Goal: Navigation & Orientation: Find specific page/section

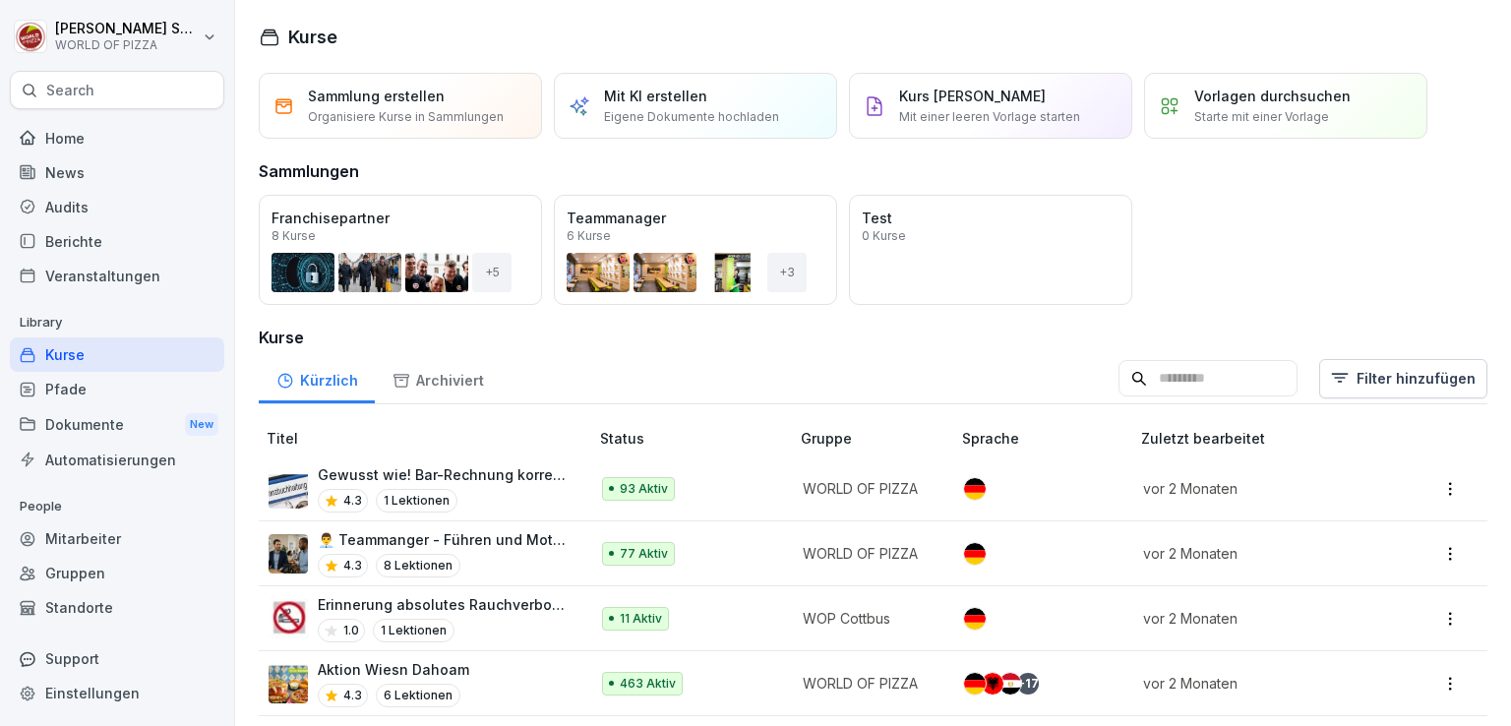
click at [110, 427] on div "Dokumente New" at bounding box center [117, 424] width 215 height 36
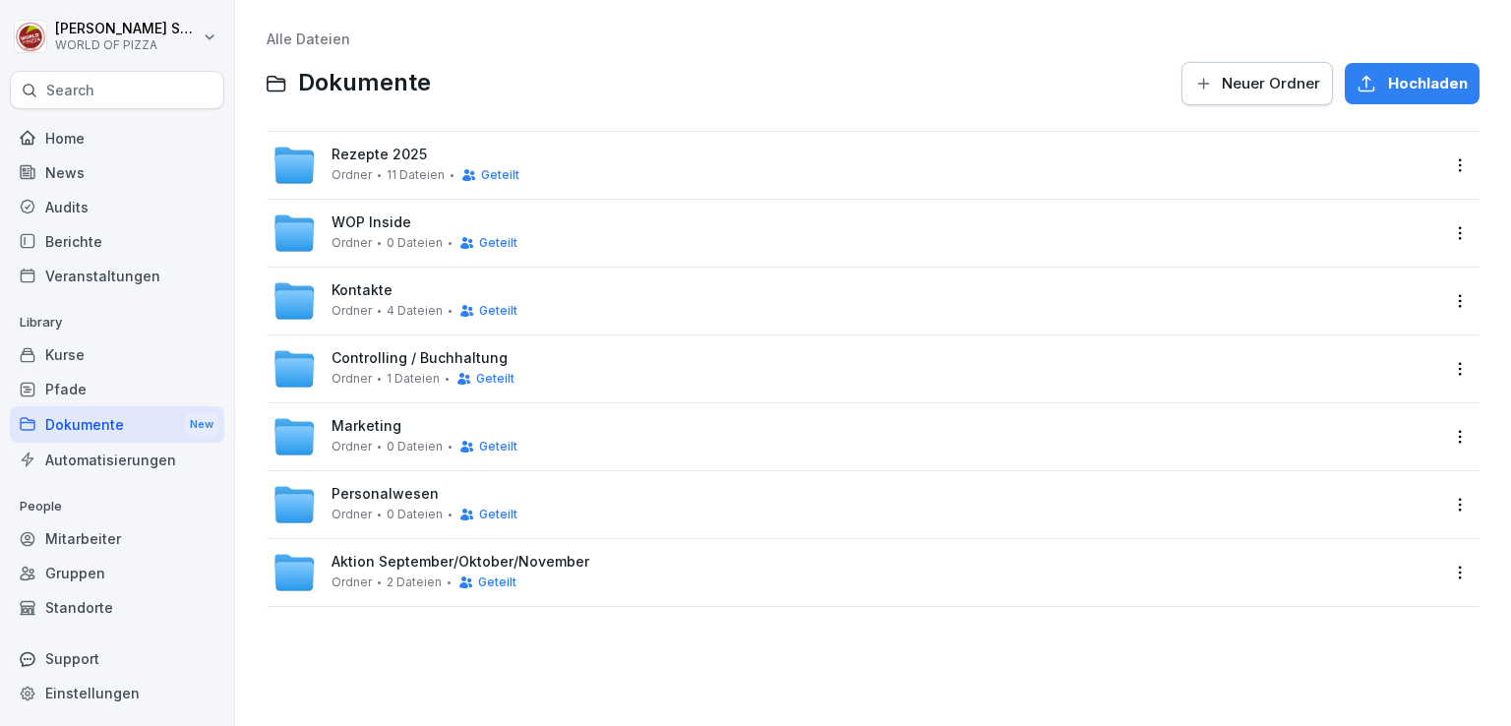
click at [364, 502] on span "Personalwesen" at bounding box center [385, 494] width 107 height 17
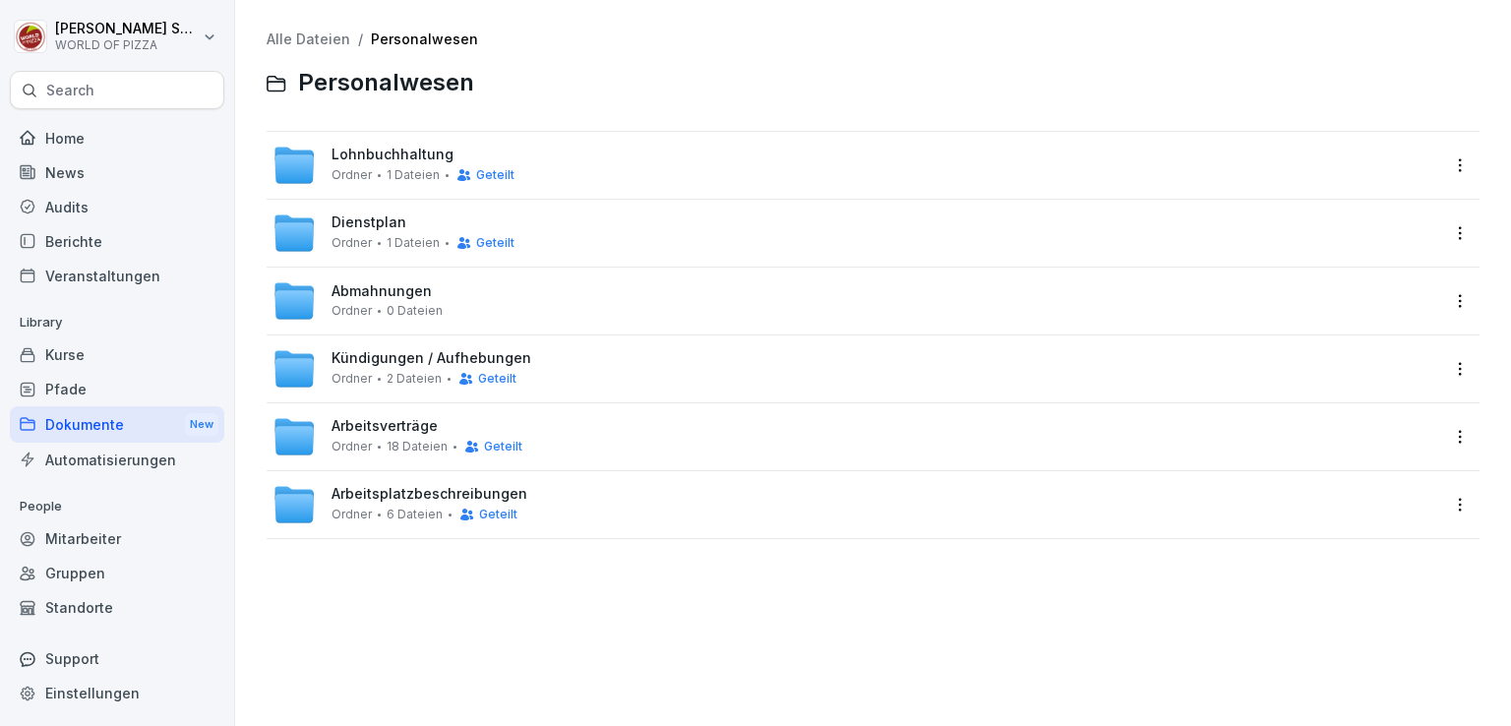
click at [381, 295] on span "Abmahnungen" at bounding box center [382, 291] width 100 height 17
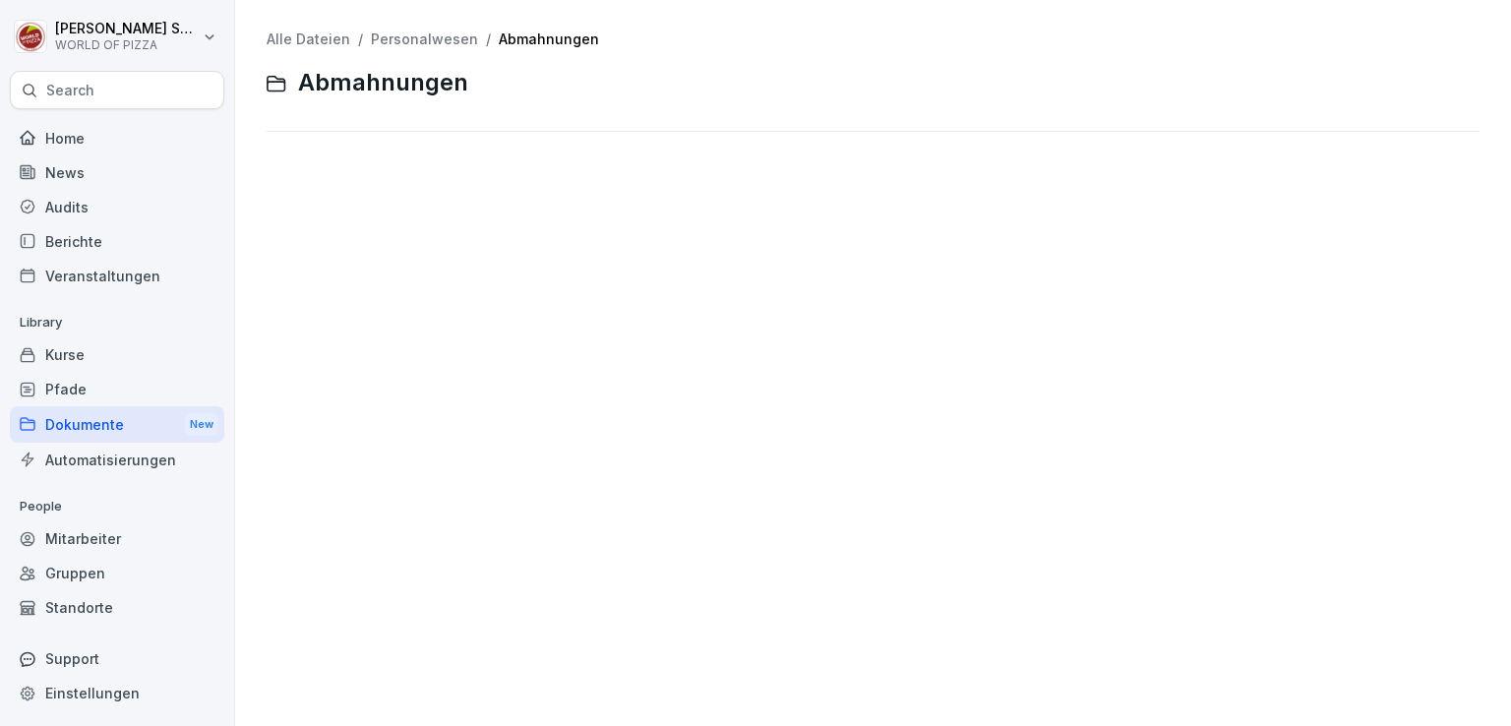
click at [404, 49] on div "Alle Dateien / Personalwesen / Abmahnungen Abmahnungen" at bounding box center [873, 69] width 1213 height 76
click at [404, 44] on link "Personalwesen" at bounding box center [424, 39] width 107 height 17
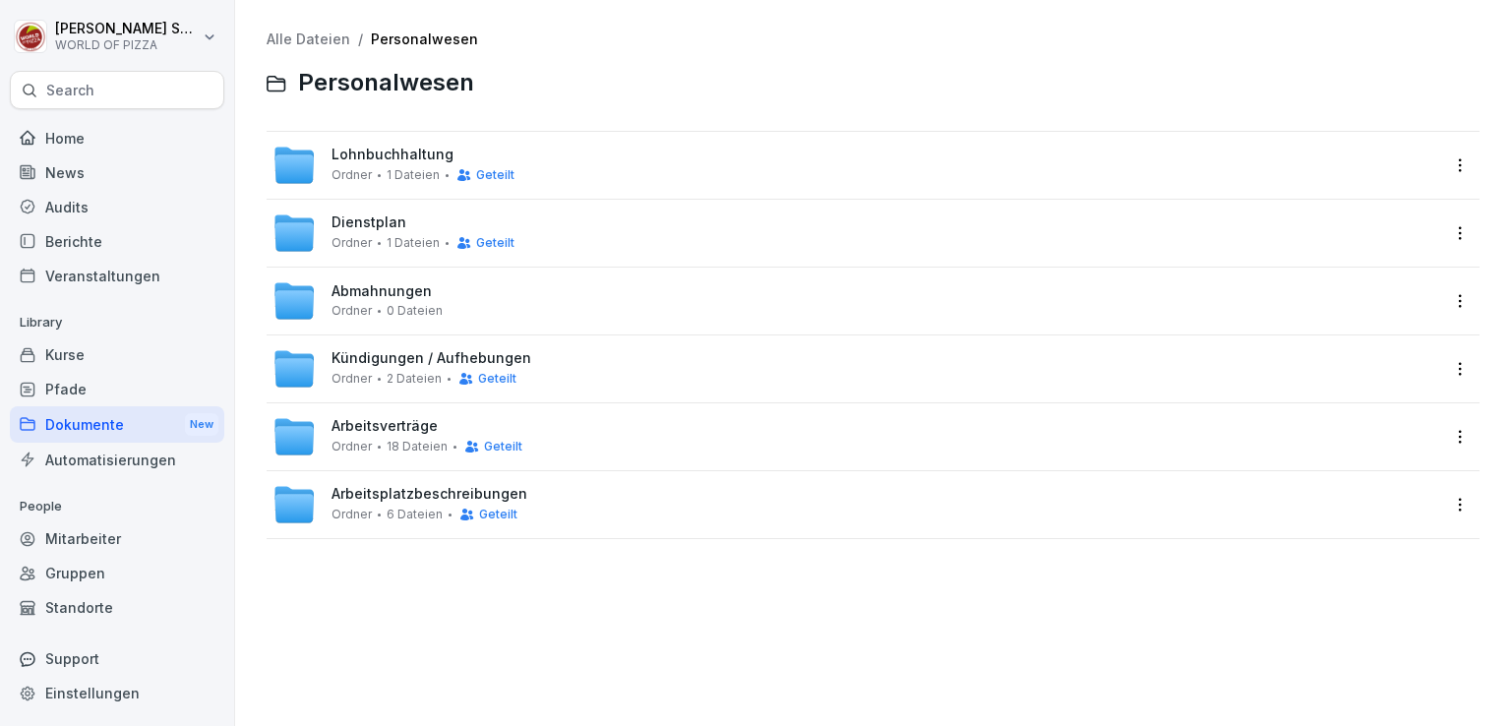
click at [408, 372] on span "2 Dateien" at bounding box center [414, 379] width 55 height 14
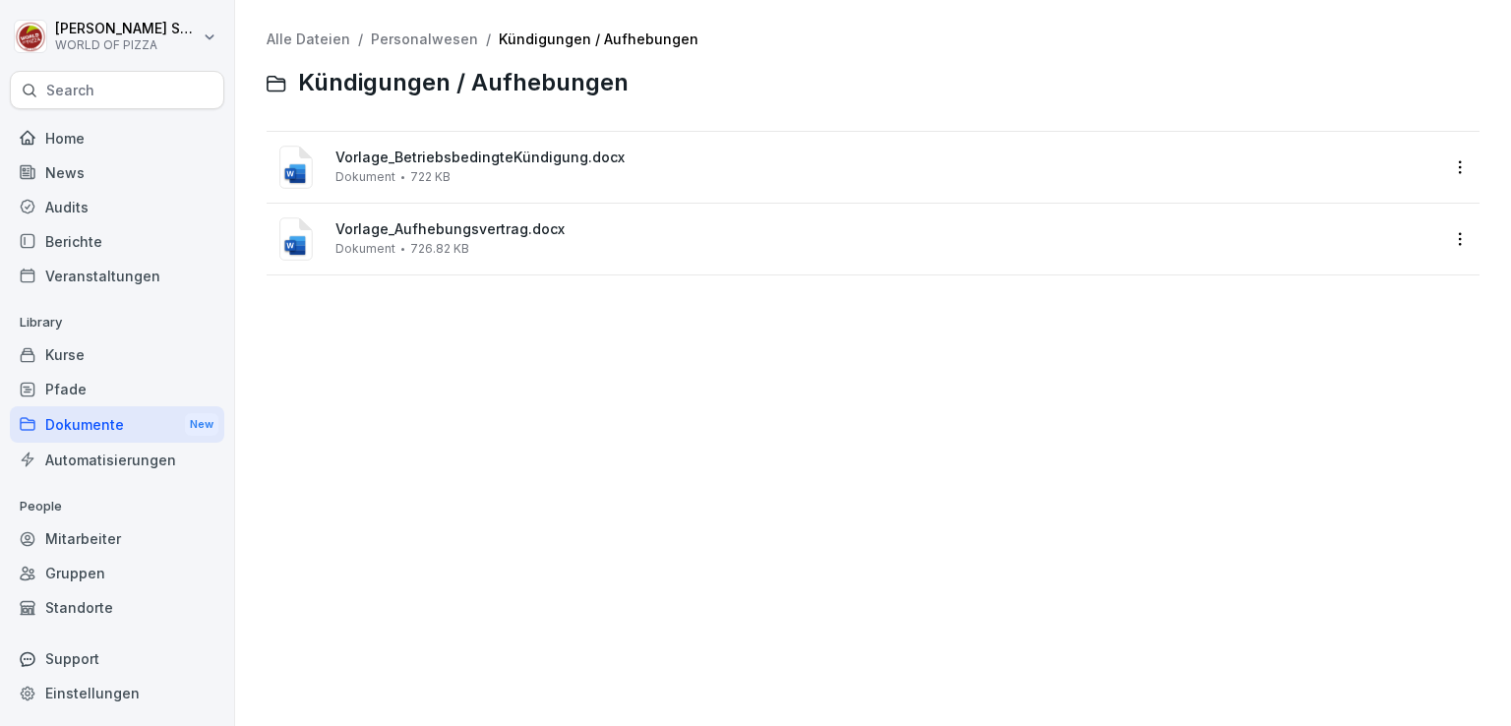
click at [399, 34] on link "Personalwesen" at bounding box center [424, 39] width 107 height 17
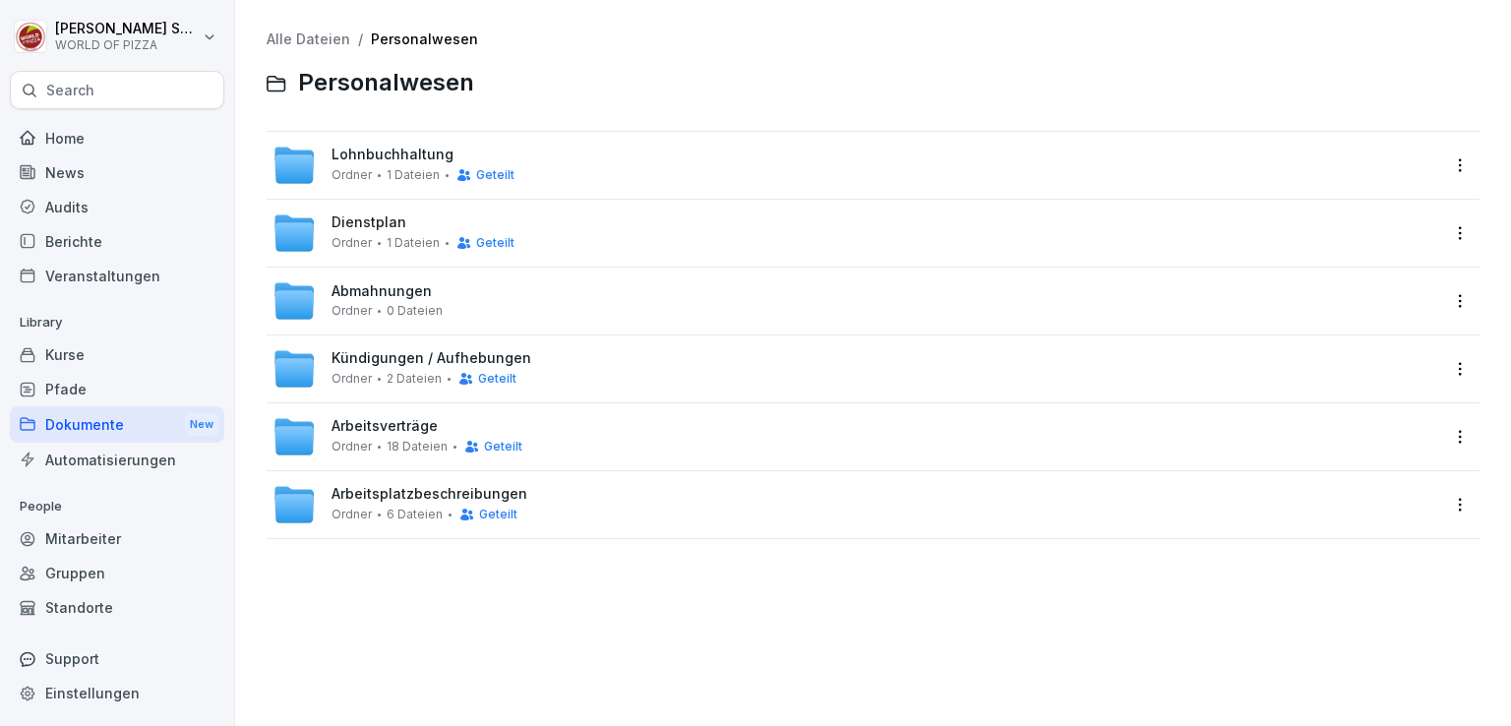
click at [315, 34] on link "Alle Dateien" at bounding box center [309, 39] width 84 height 17
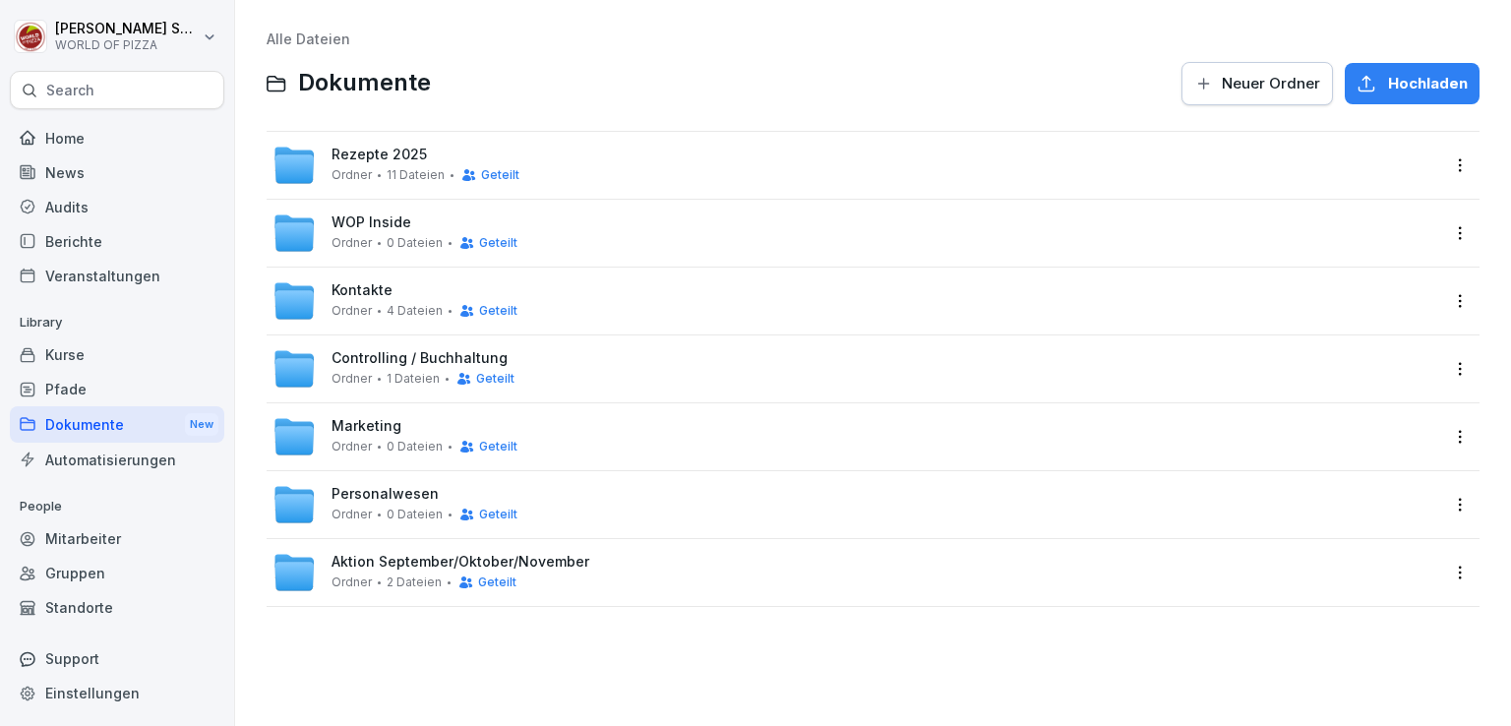
click at [381, 245] on div "Ordner 0 Dateien Geteilt" at bounding box center [425, 243] width 186 height 16
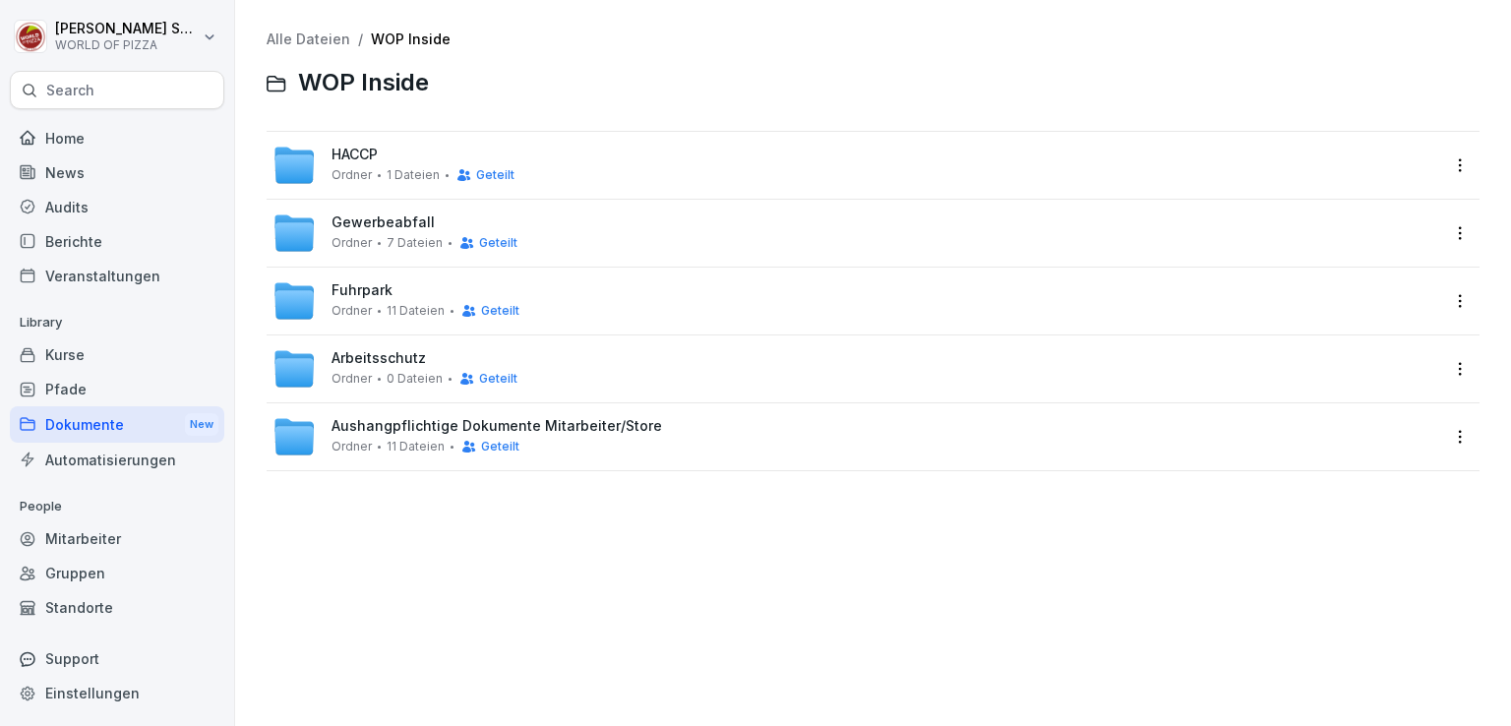
click at [287, 38] on link "Alle Dateien" at bounding box center [309, 39] width 84 height 17
